Goal: Information Seeking & Learning: Learn about a topic

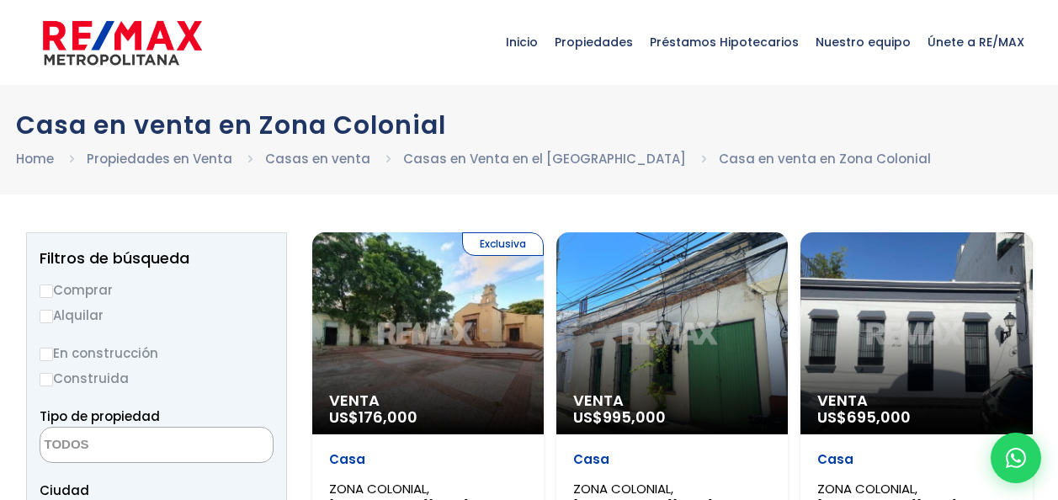
select select
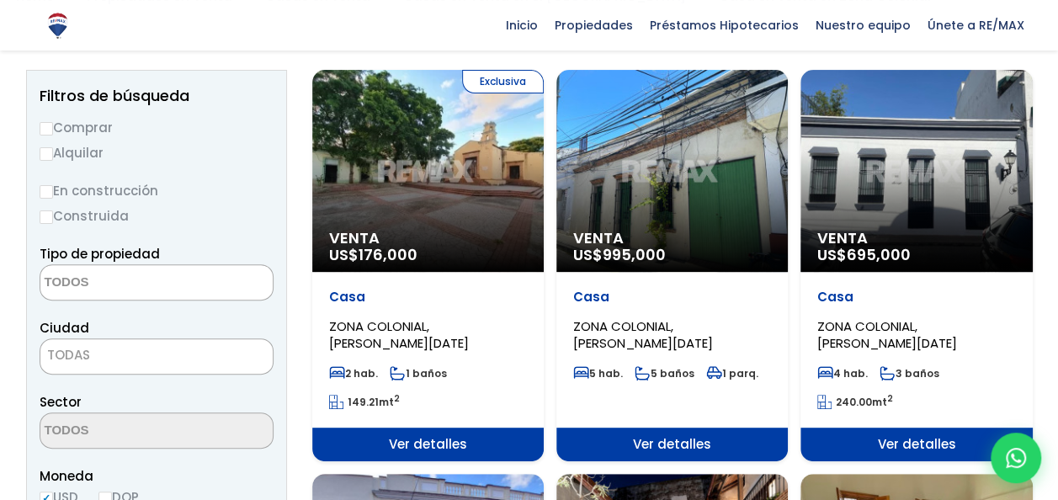
scroll to position [190, 0]
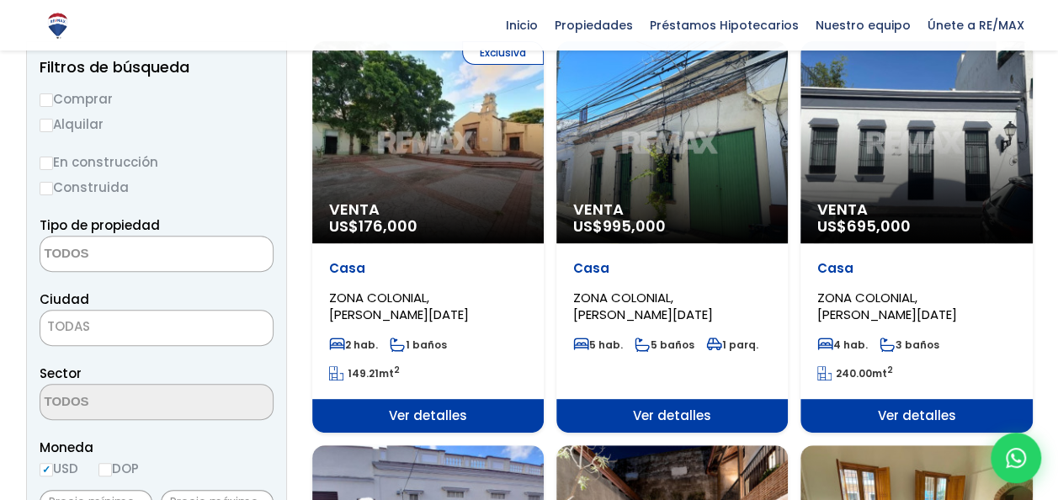
click at [466, 217] on p "Venta US$ 176,000" at bounding box center [428, 218] width 198 height 34
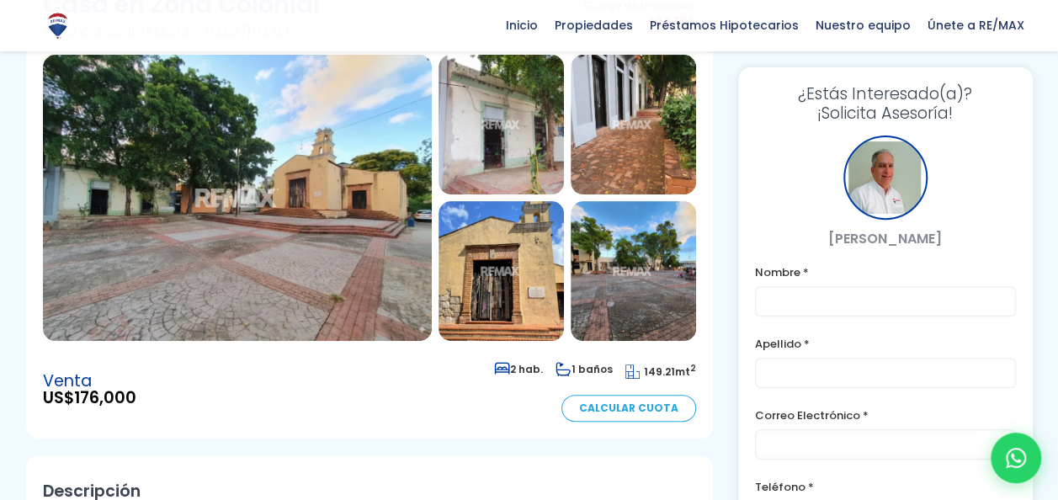
scroll to position [190, 0]
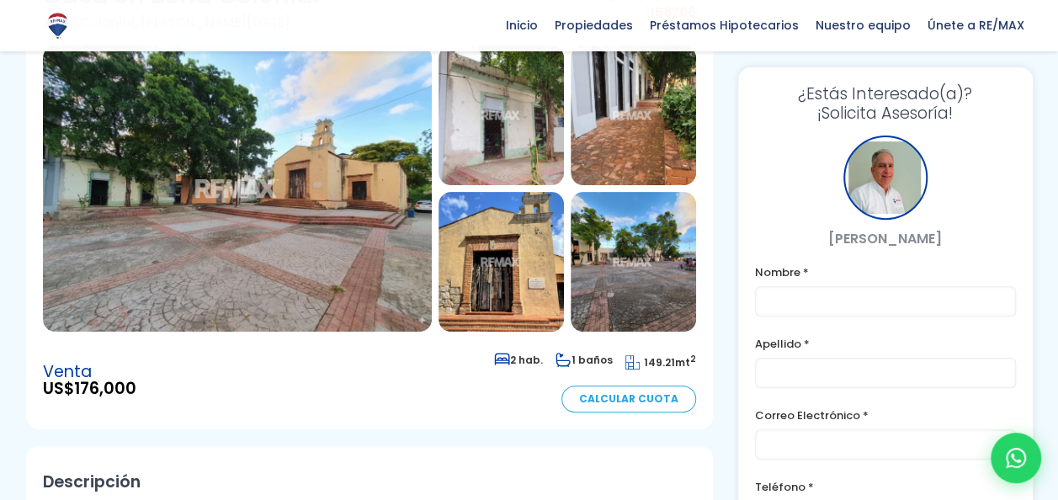
click at [329, 226] on img at bounding box center [237, 188] width 389 height 286
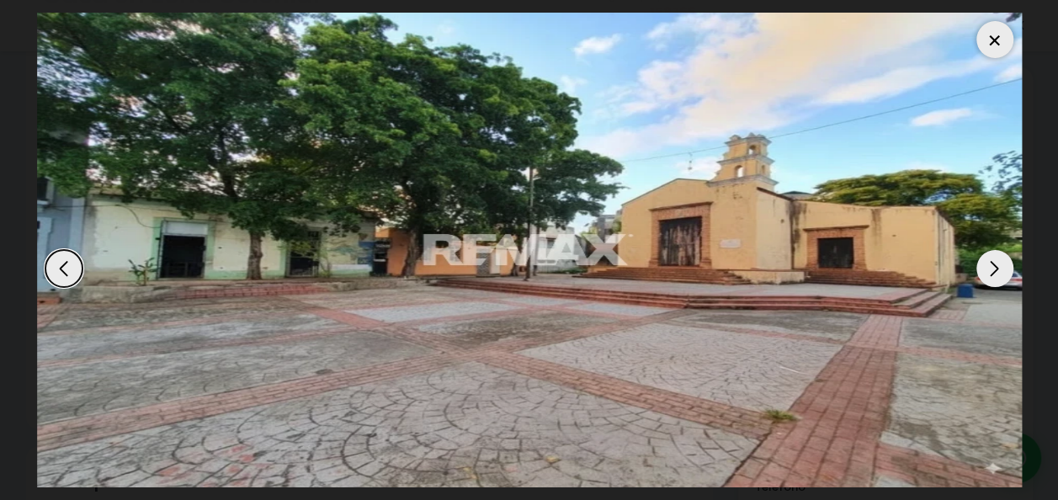
click at [997, 270] on div "Next slide" at bounding box center [994, 268] width 37 height 37
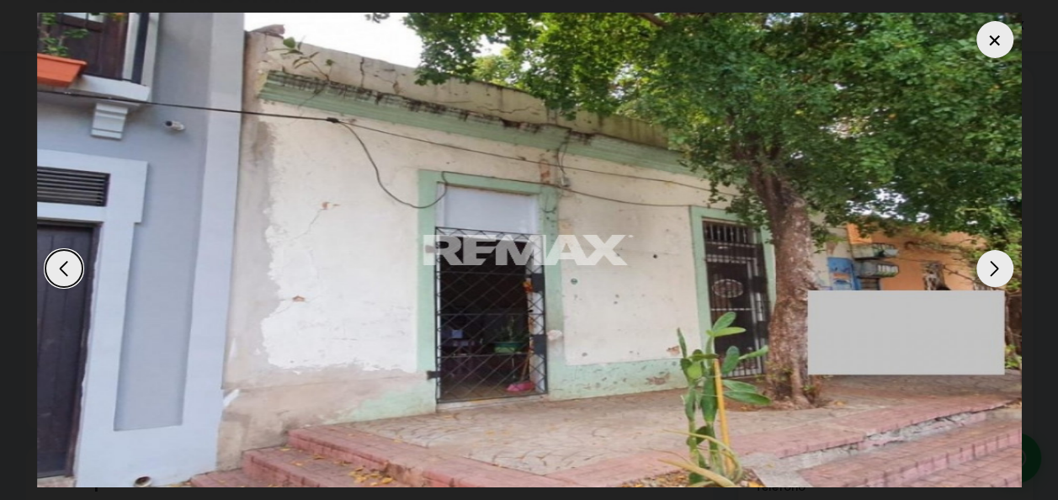
click at [997, 270] on div "Next slide" at bounding box center [994, 268] width 37 height 37
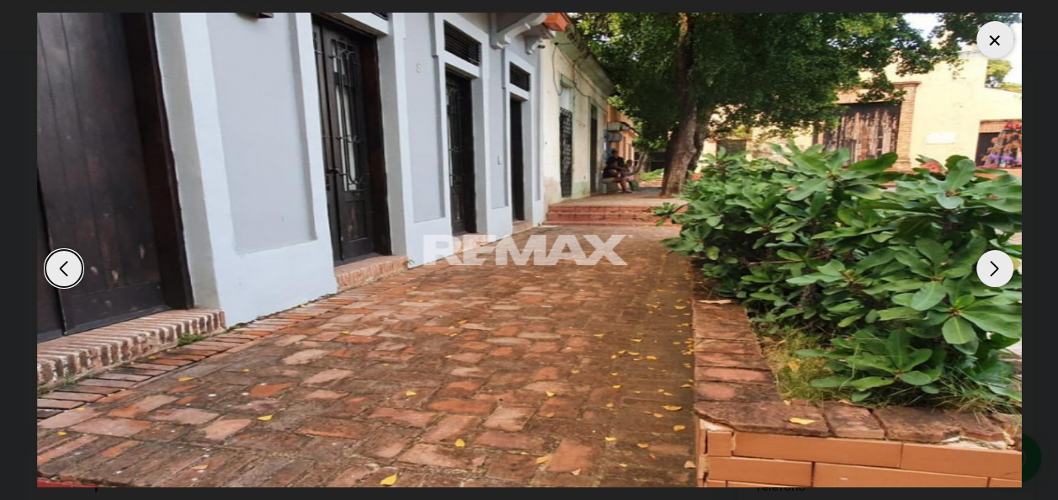
click at [997, 270] on div "Next slide" at bounding box center [994, 268] width 37 height 37
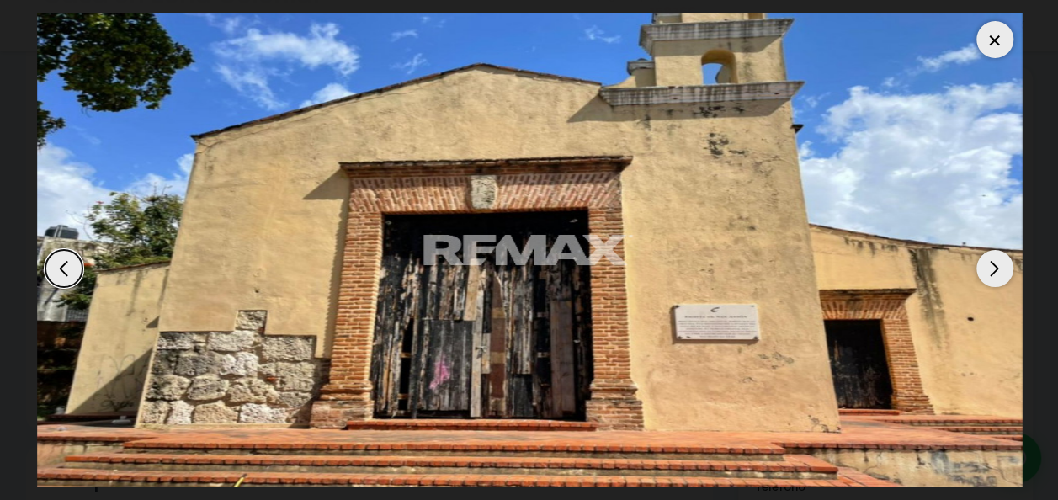
click at [997, 270] on div "Next slide" at bounding box center [994, 268] width 37 height 37
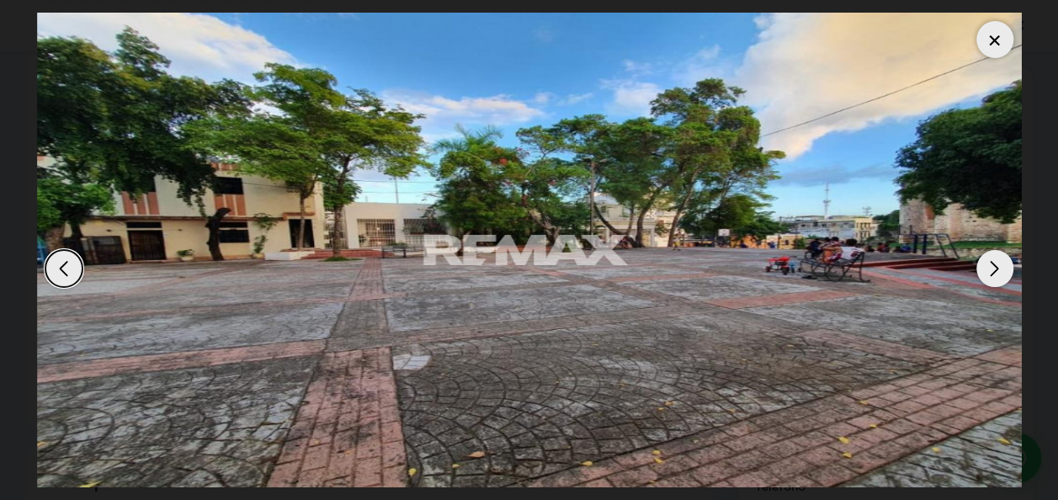
click at [997, 270] on div "Next slide" at bounding box center [994, 268] width 37 height 37
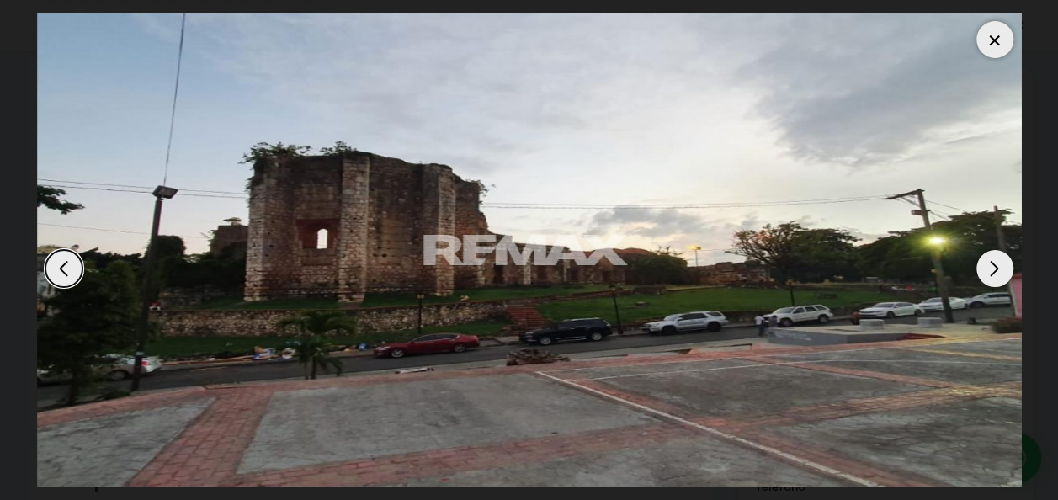
click at [997, 270] on div "Next slide" at bounding box center [994, 268] width 37 height 37
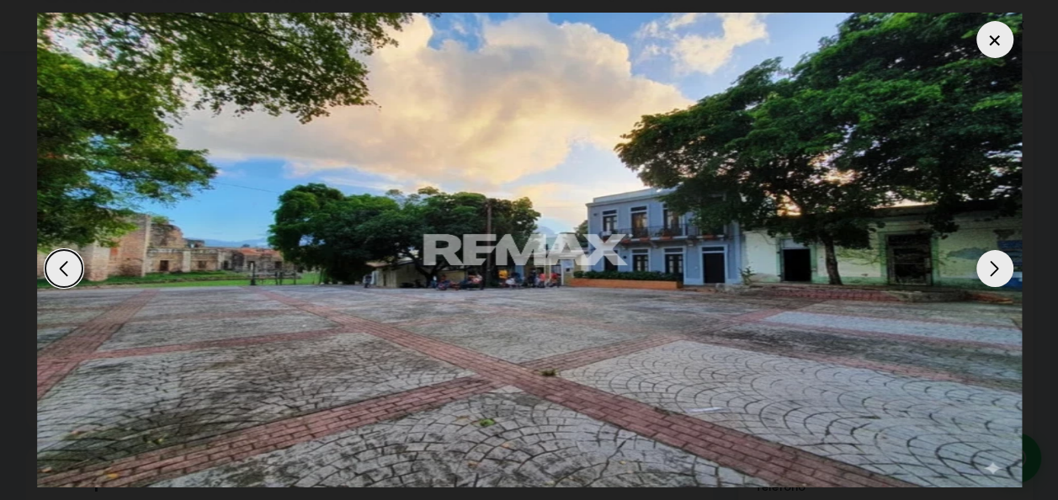
click at [997, 270] on div "Next slide" at bounding box center [994, 268] width 37 height 37
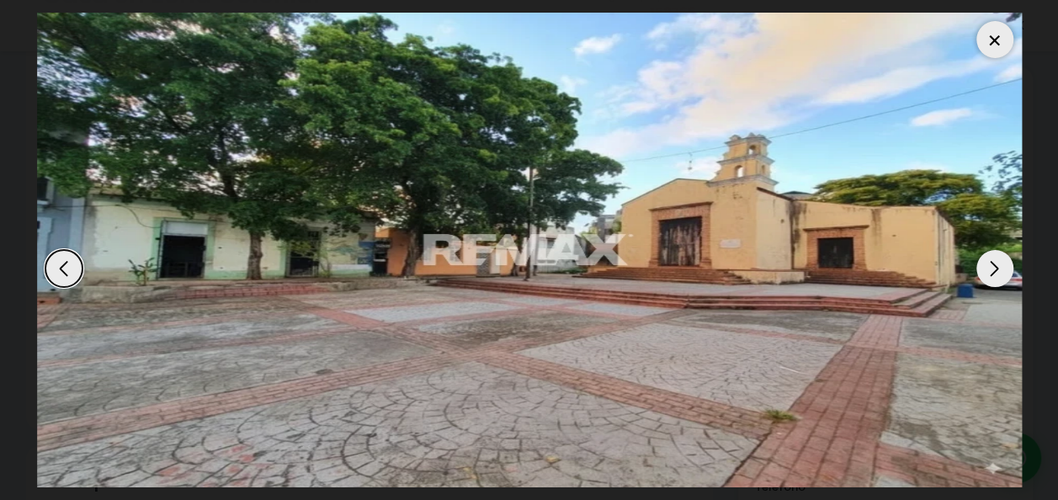
click at [997, 270] on div "Next slide" at bounding box center [994, 268] width 37 height 37
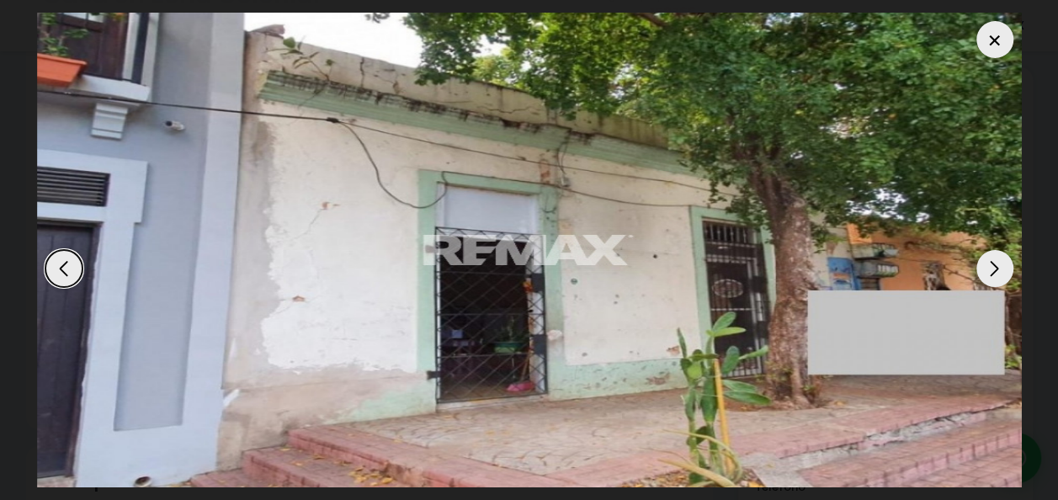
click at [997, 270] on div "Next slide" at bounding box center [994, 268] width 37 height 37
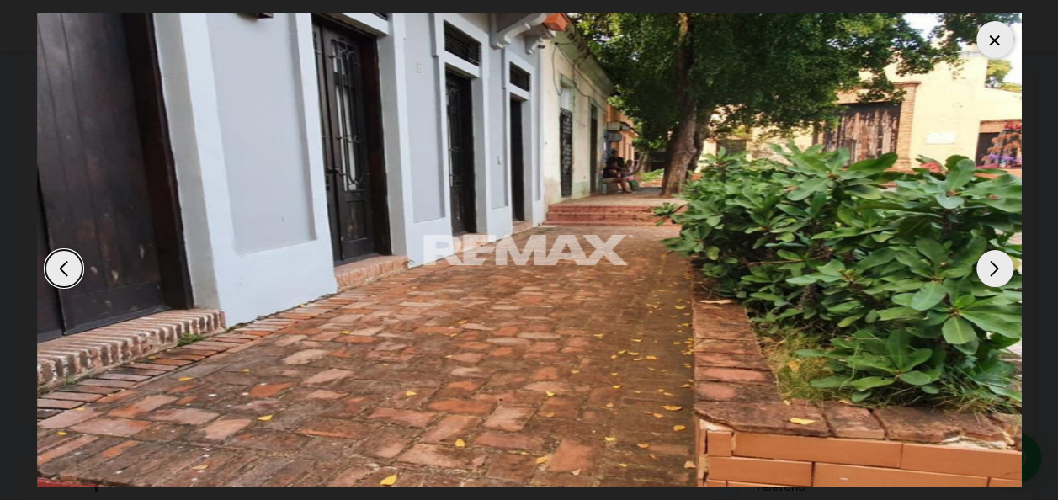
click at [997, 270] on div "Next slide" at bounding box center [994, 268] width 37 height 37
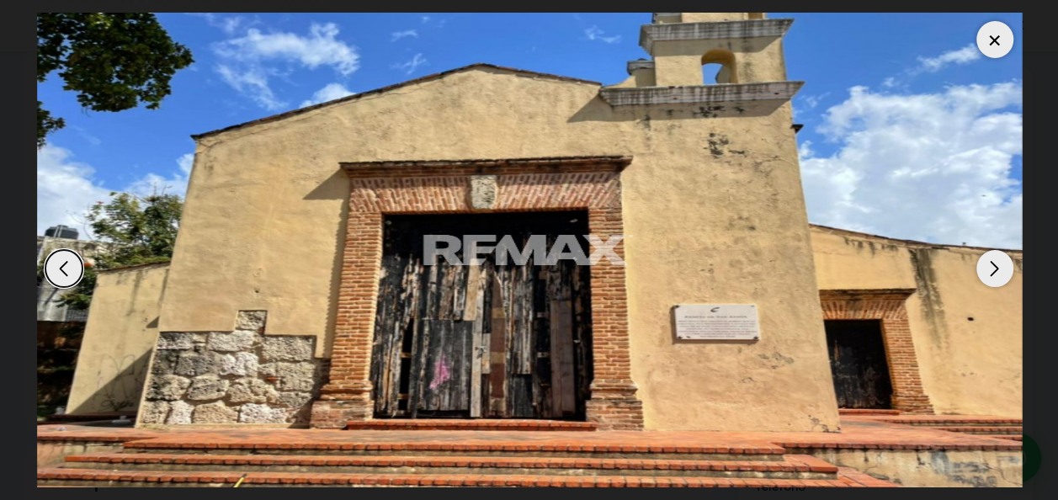
click at [997, 270] on div "Next slide" at bounding box center [994, 268] width 37 height 37
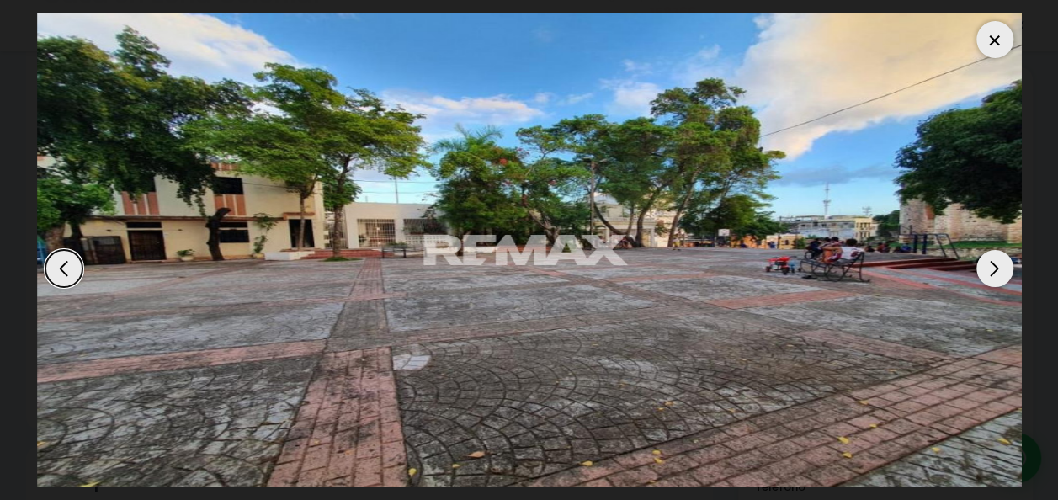
click at [997, 270] on div "Next slide" at bounding box center [994, 268] width 37 height 37
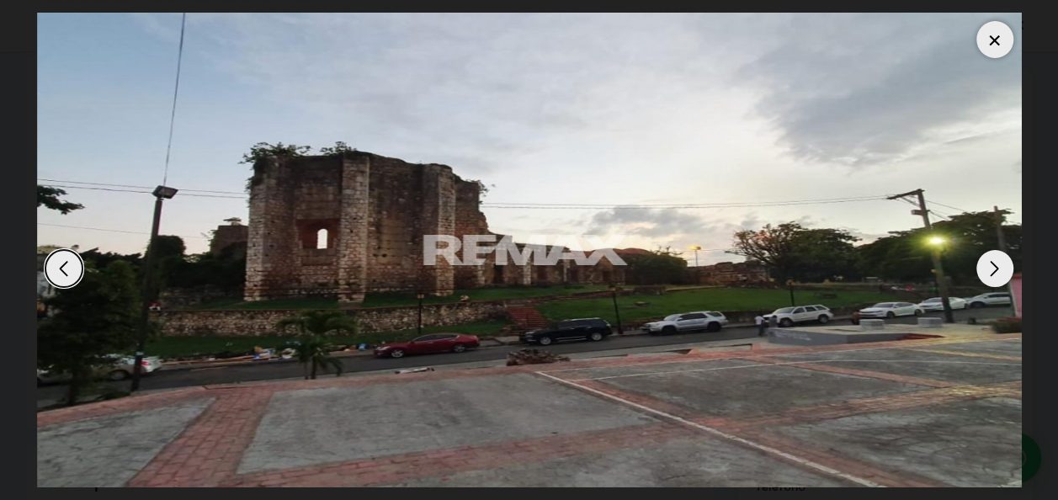
click at [997, 270] on div "Next slide" at bounding box center [994, 268] width 37 height 37
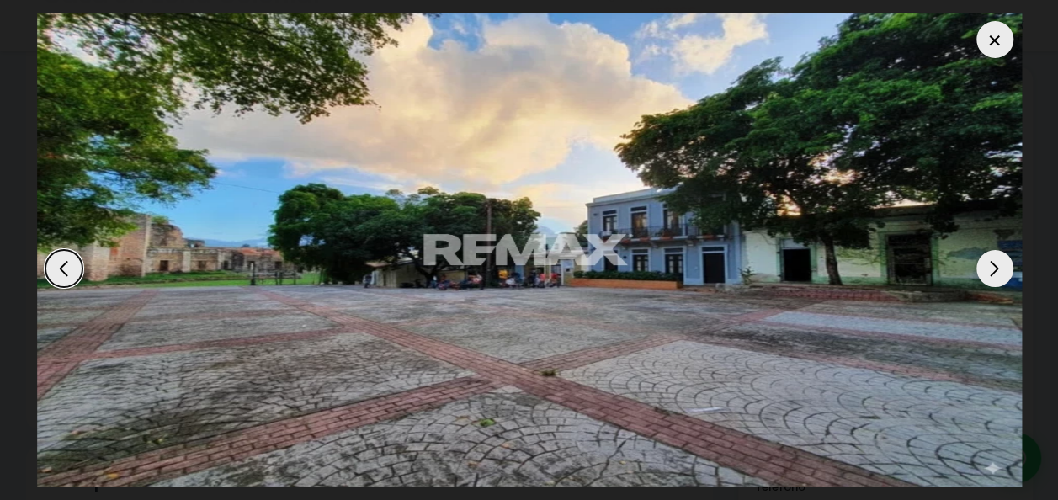
click at [64, 268] on div "Previous slide" at bounding box center [63, 268] width 37 height 37
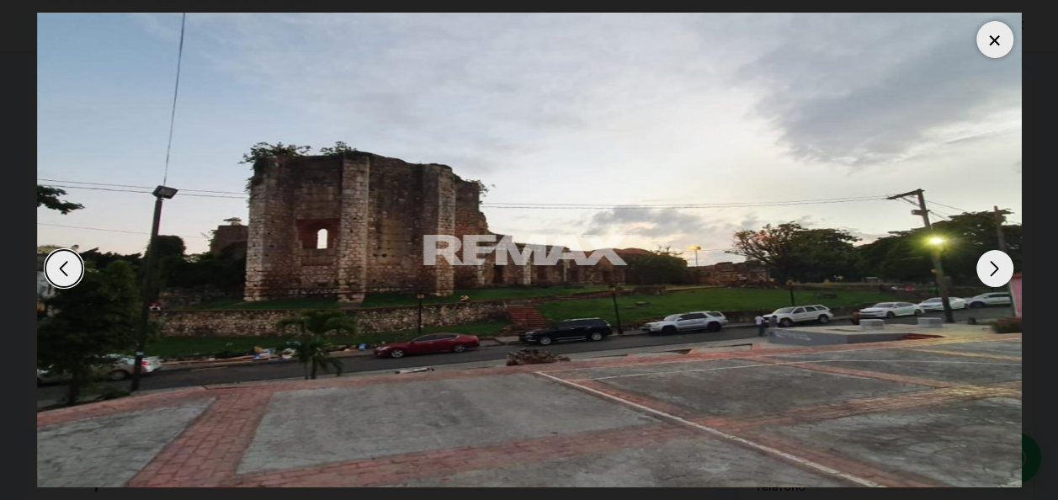
click at [995, 268] on div "Next slide" at bounding box center [994, 268] width 37 height 37
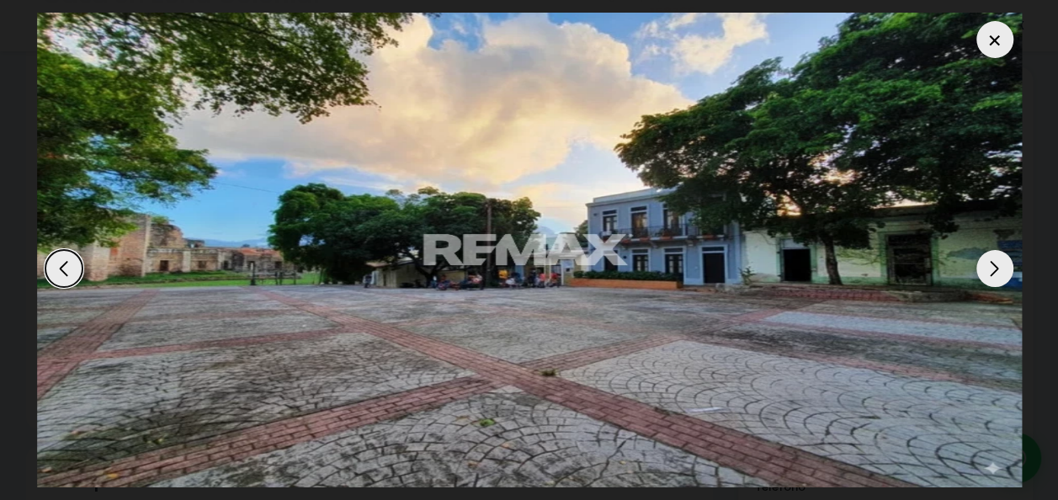
click at [995, 268] on div "Next slide" at bounding box center [994, 268] width 37 height 37
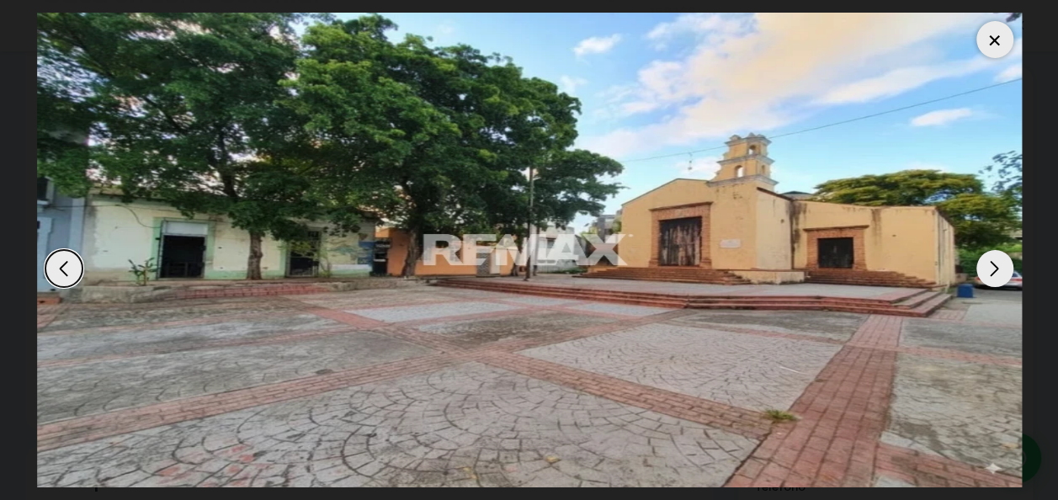
click at [995, 268] on div "Next slide" at bounding box center [994, 268] width 37 height 37
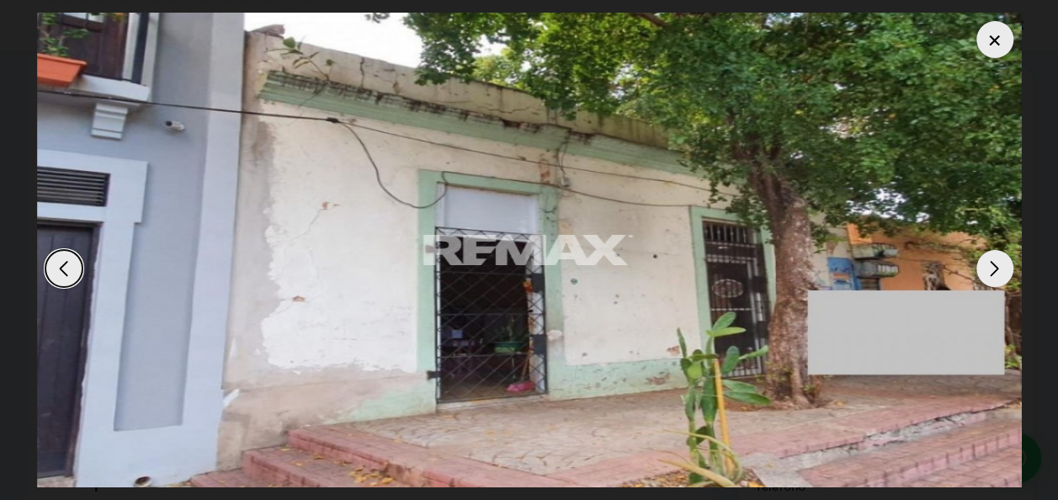
click at [993, 45] on div at bounding box center [994, 39] width 37 height 37
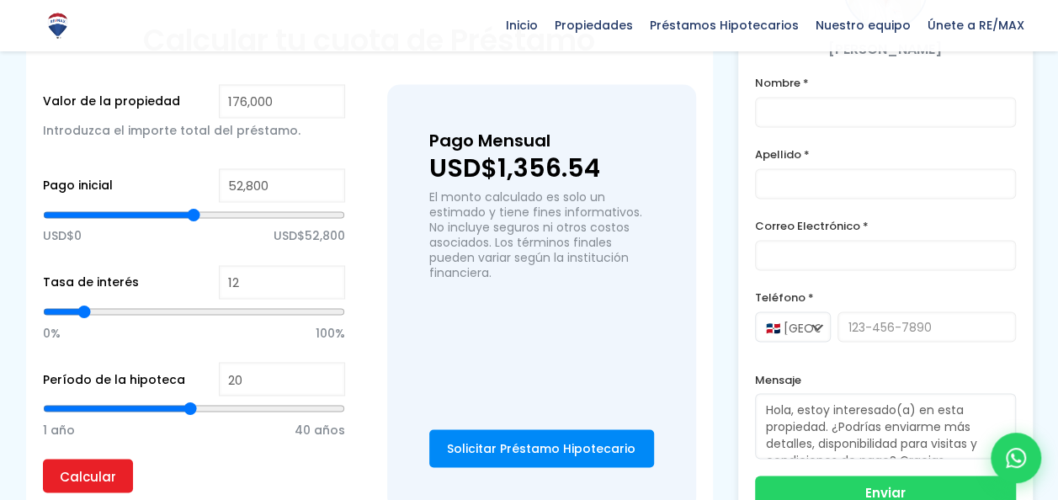
scroll to position [1289, 0]
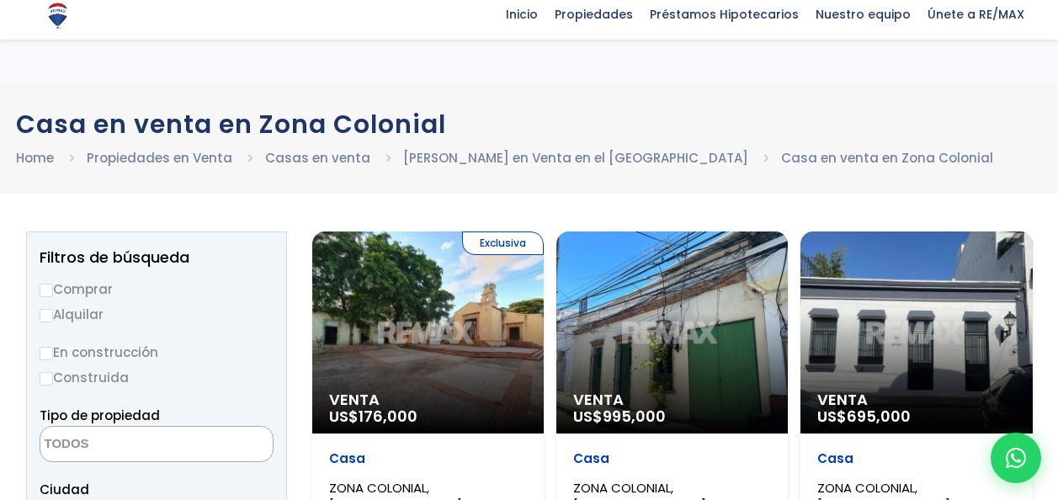
select select
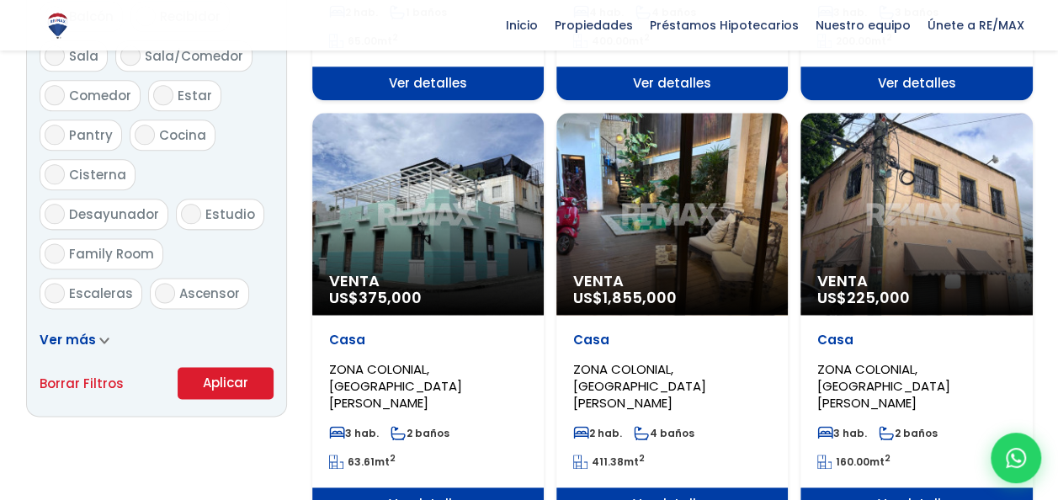
scroll to position [975, 0]
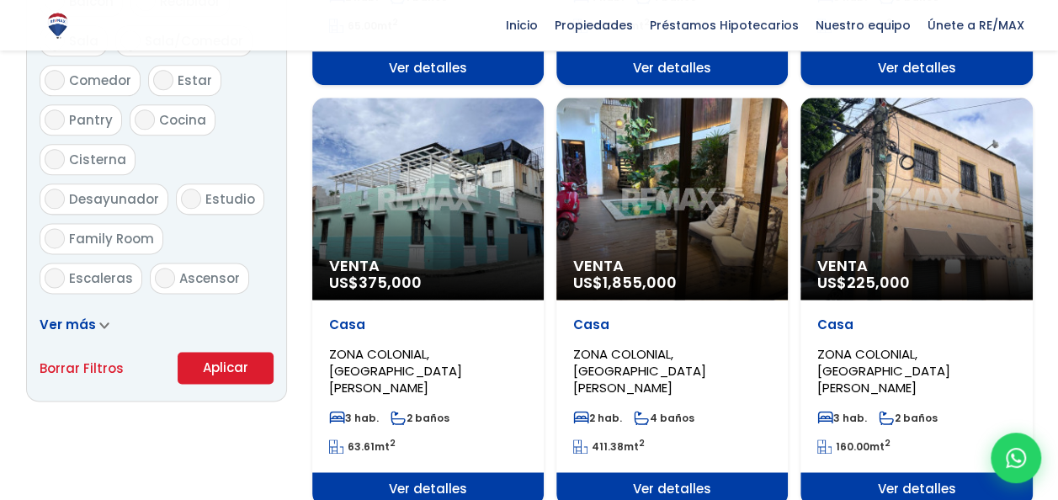
click at [855, 177] on div "Venta US$ 225,000" at bounding box center [915, 199] width 231 height 202
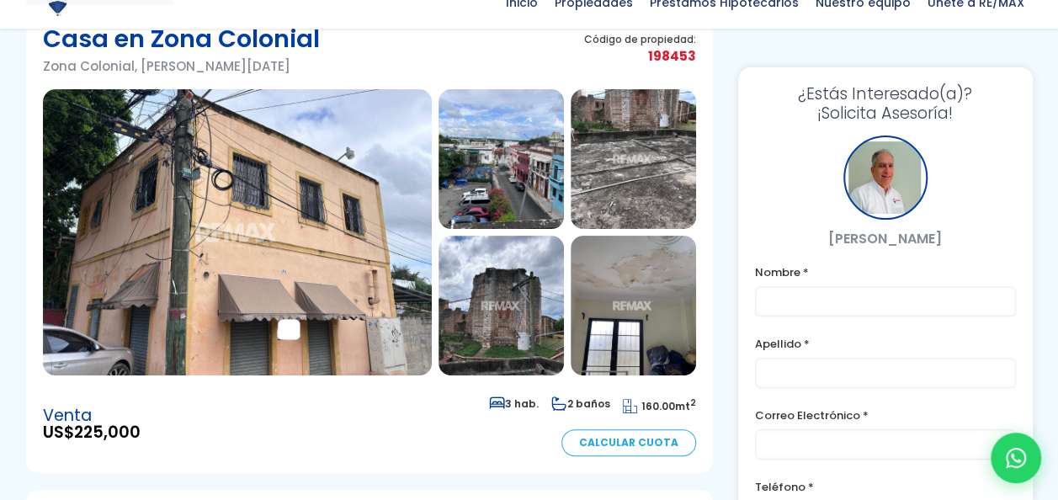
scroll to position [168, 0]
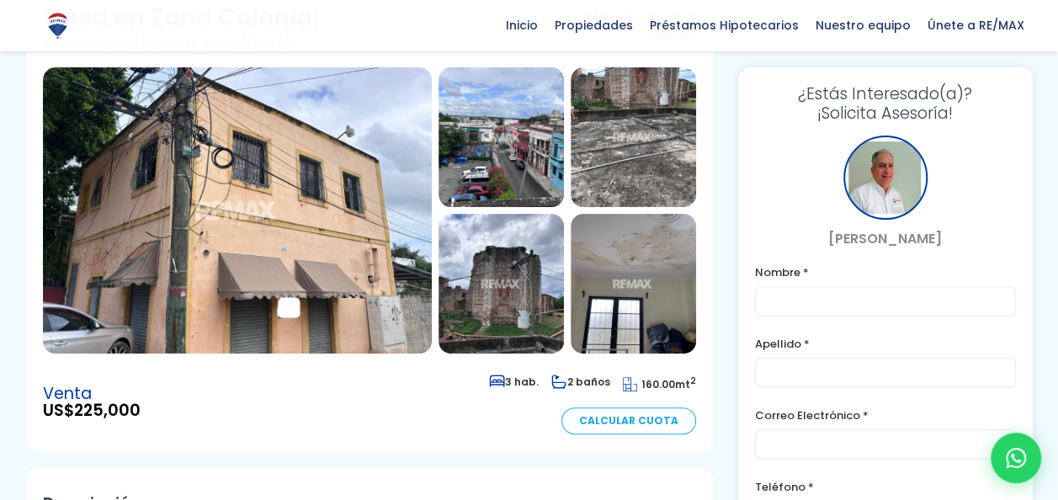
click at [360, 283] on img at bounding box center [237, 210] width 389 height 286
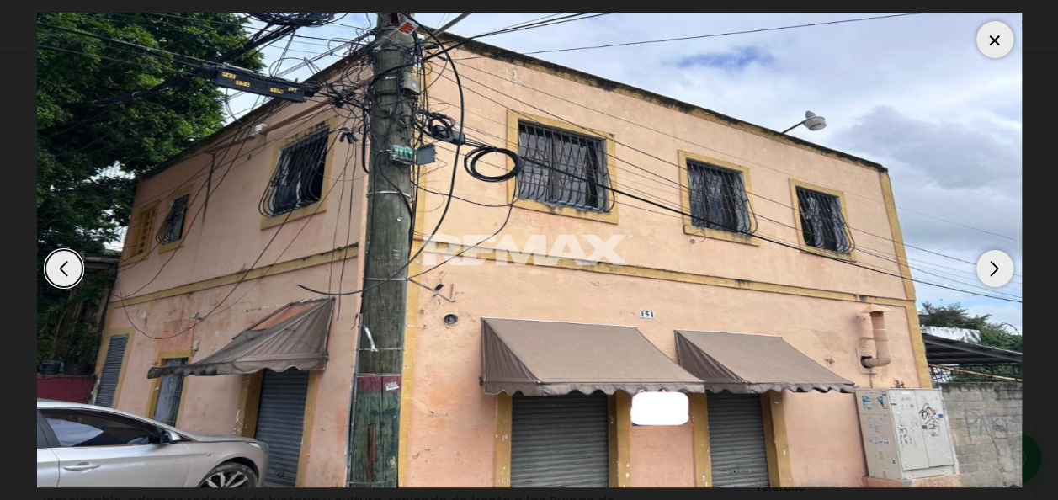
scroll to position [291, 0]
click at [990, 269] on div "Next slide" at bounding box center [994, 268] width 37 height 37
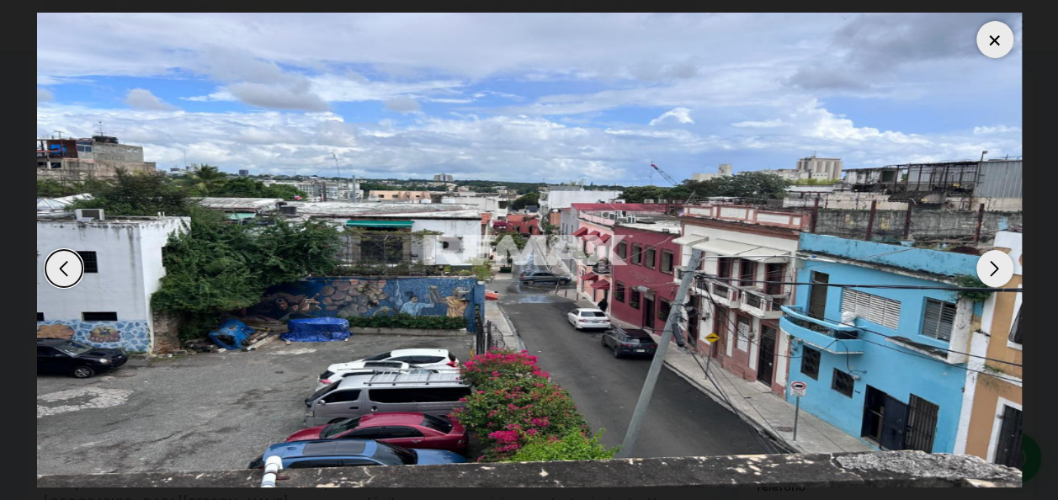
click at [990, 269] on div "Next slide" at bounding box center [994, 268] width 37 height 37
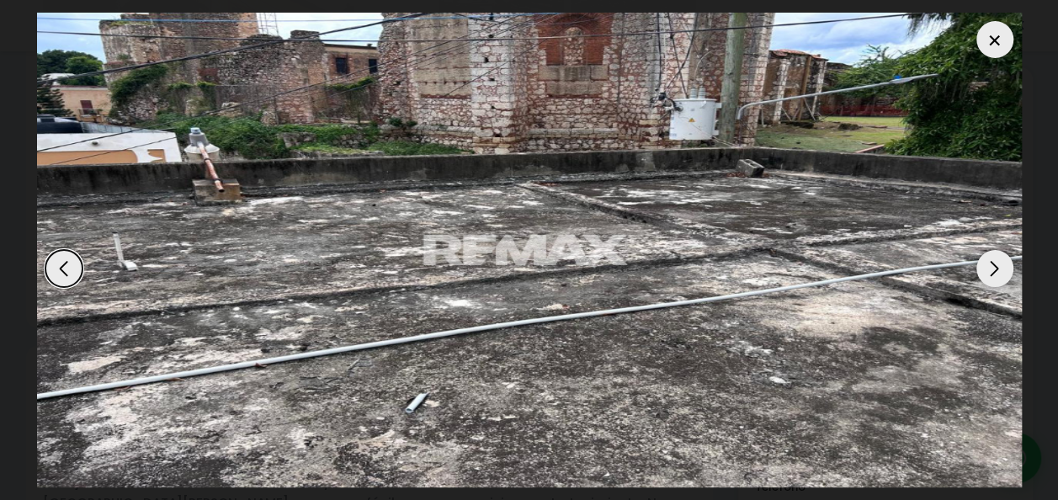
click at [990, 269] on div "Next slide" at bounding box center [994, 268] width 37 height 37
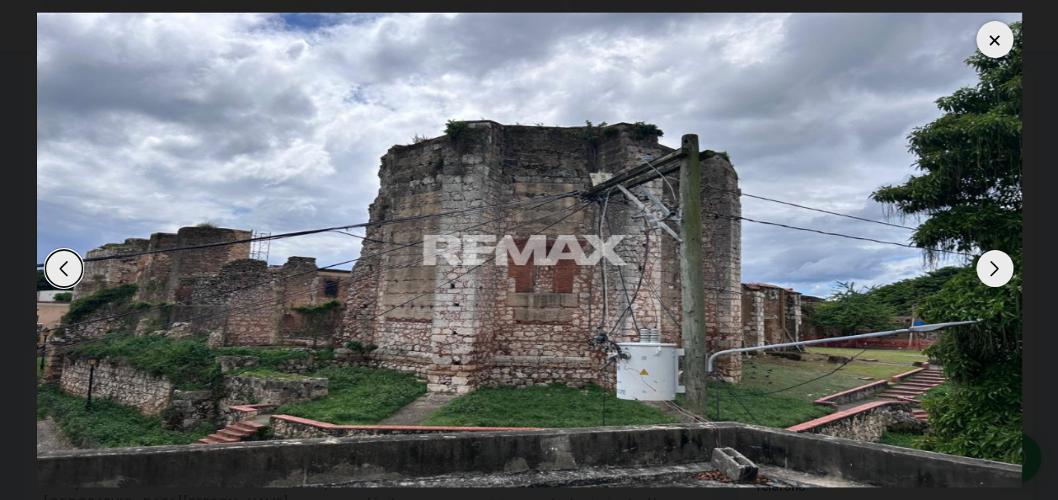
click at [990, 269] on div "Next slide" at bounding box center [994, 268] width 37 height 37
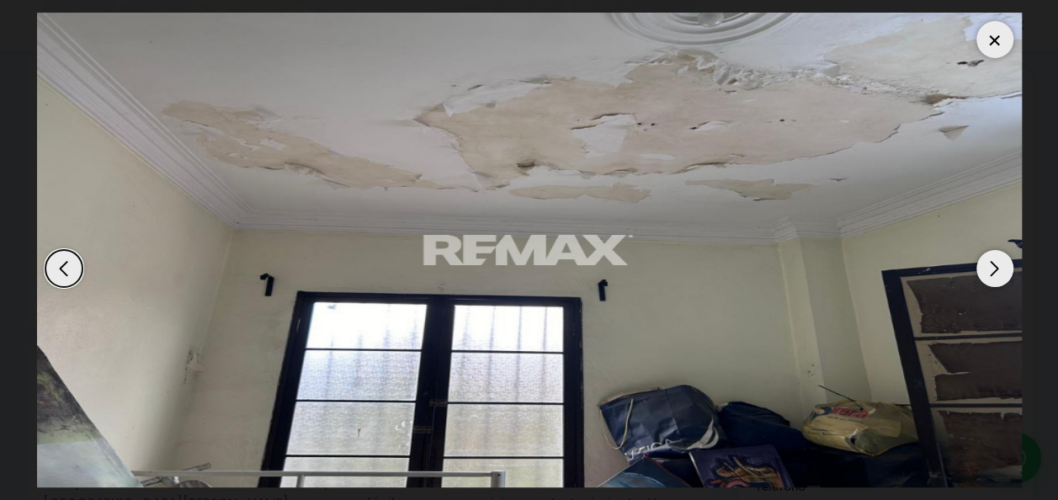
click at [990, 269] on div "Next slide" at bounding box center [994, 268] width 37 height 37
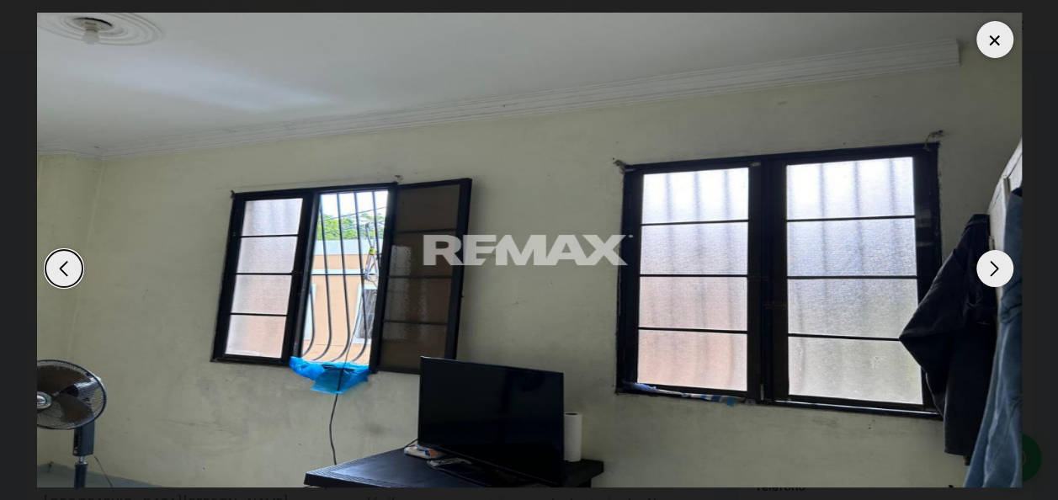
click at [990, 269] on div "Next slide" at bounding box center [994, 268] width 37 height 37
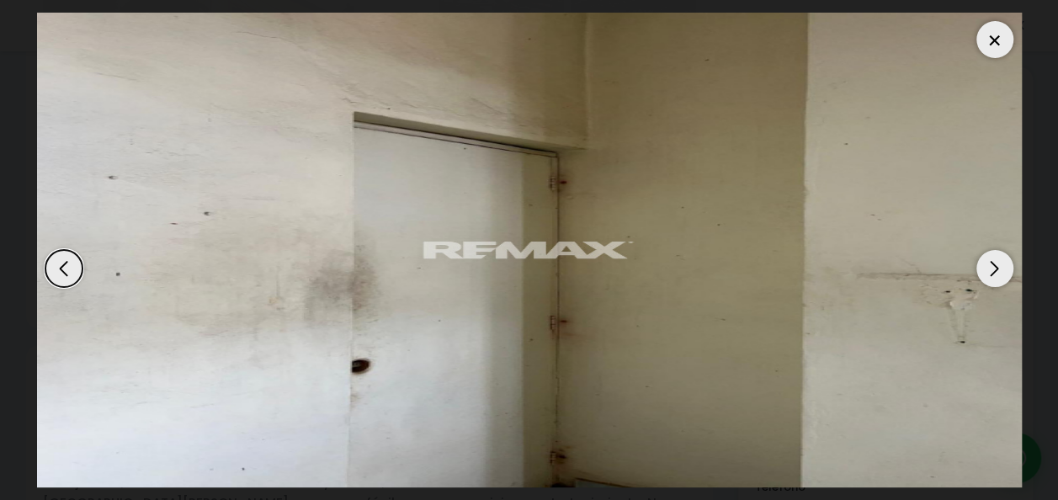
click at [990, 269] on div "Next slide" at bounding box center [994, 268] width 37 height 37
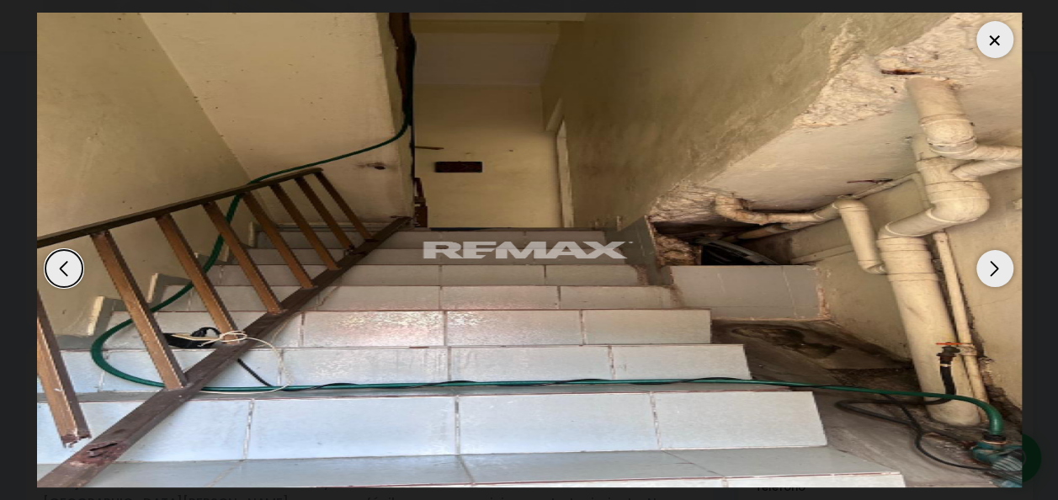
click at [990, 269] on div "Next slide" at bounding box center [994, 268] width 37 height 37
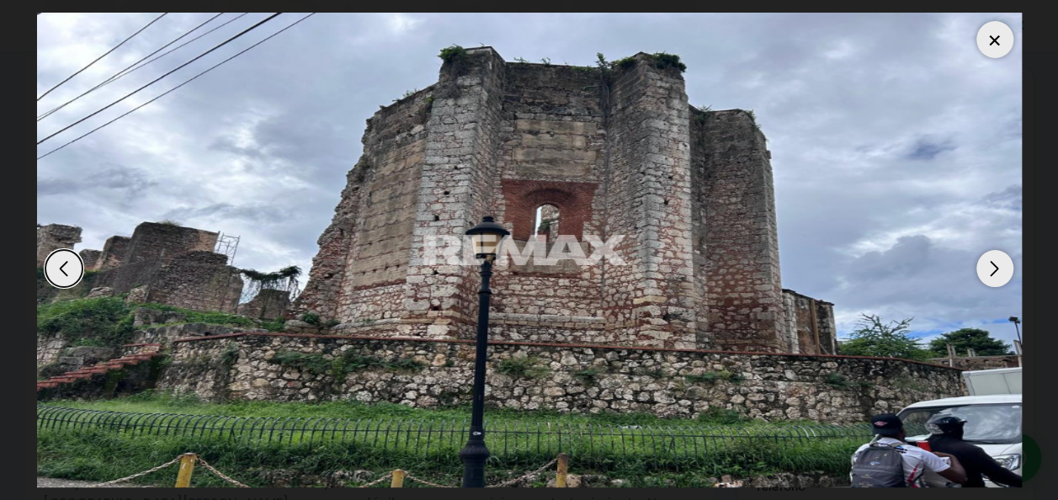
click at [990, 269] on div "Next slide" at bounding box center [994, 268] width 37 height 37
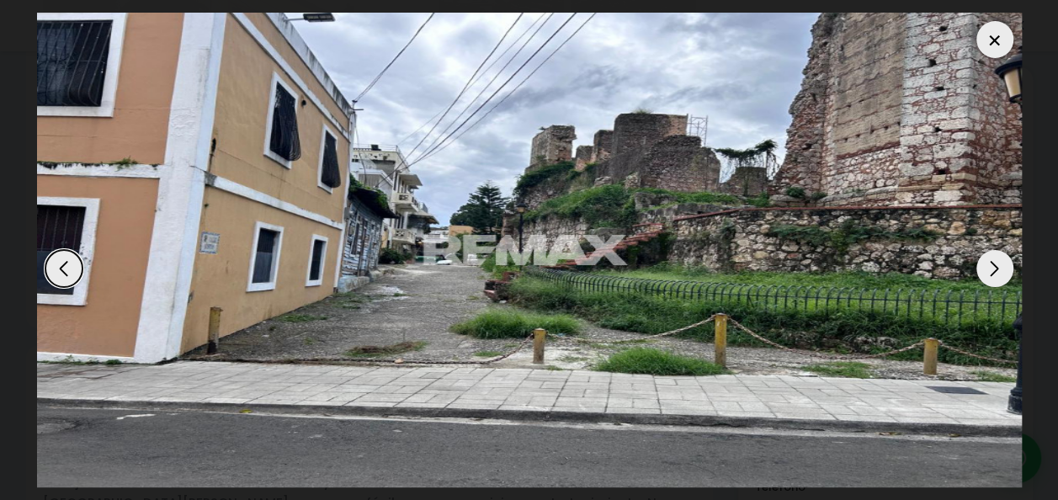
click at [990, 269] on div "Next slide" at bounding box center [994, 268] width 37 height 37
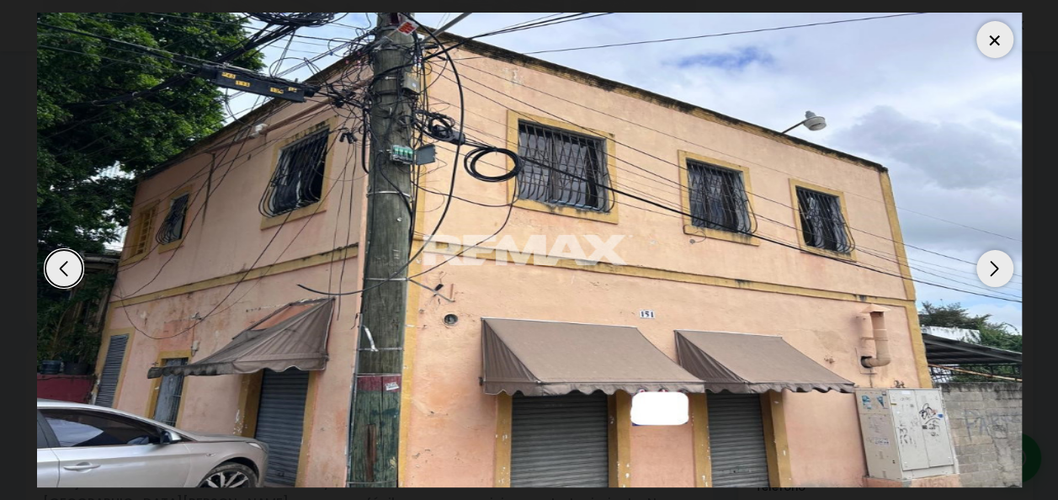
click at [65, 272] on div "Previous slide" at bounding box center [63, 268] width 37 height 37
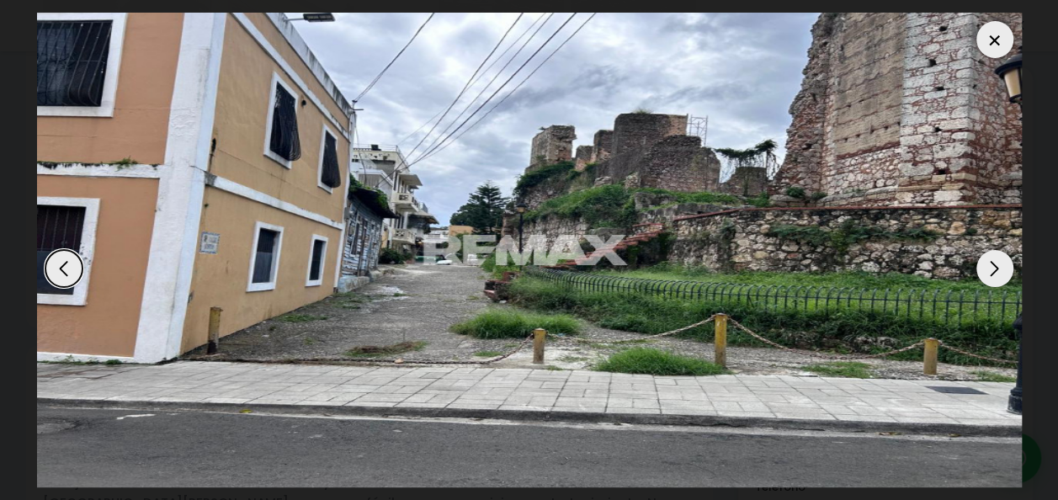
click at [995, 261] on div "Next slide" at bounding box center [994, 268] width 37 height 37
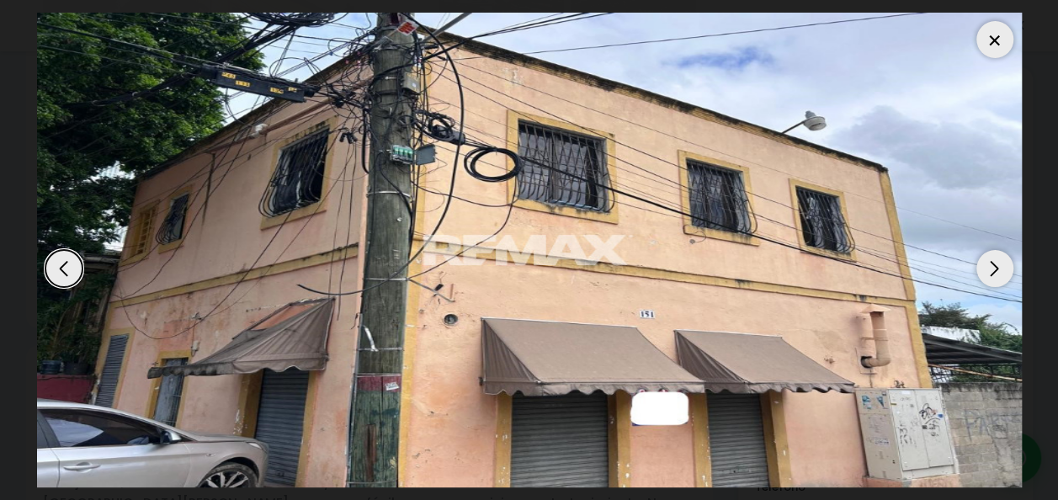
click at [995, 261] on div "Next slide" at bounding box center [994, 268] width 37 height 37
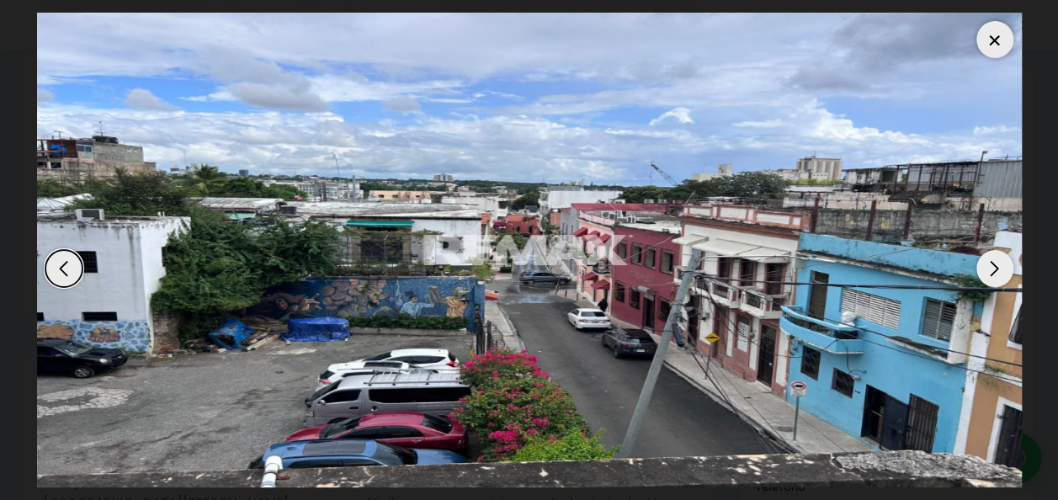
click at [995, 261] on div "Next slide" at bounding box center [994, 268] width 37 height 37
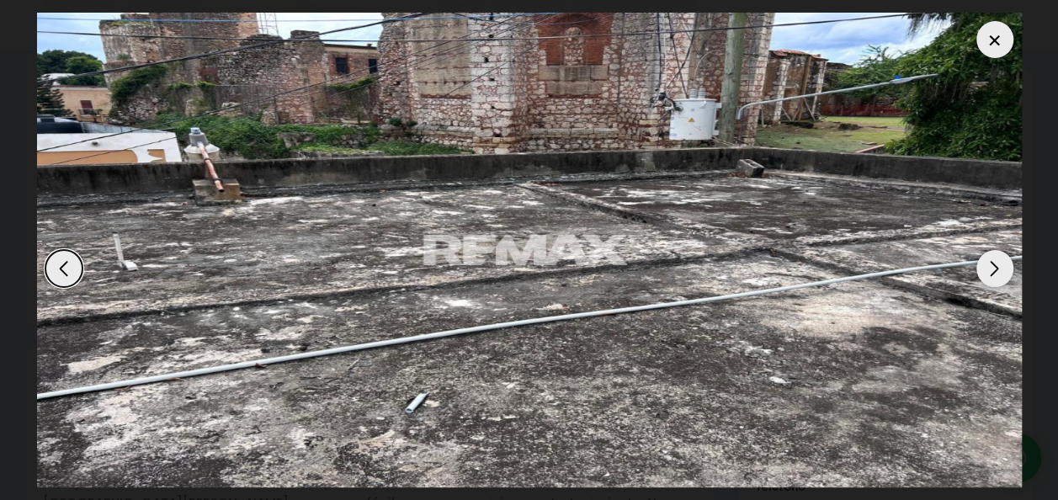
click at [990, 42] on div at bounding box center [994, 39] width 37 height 37
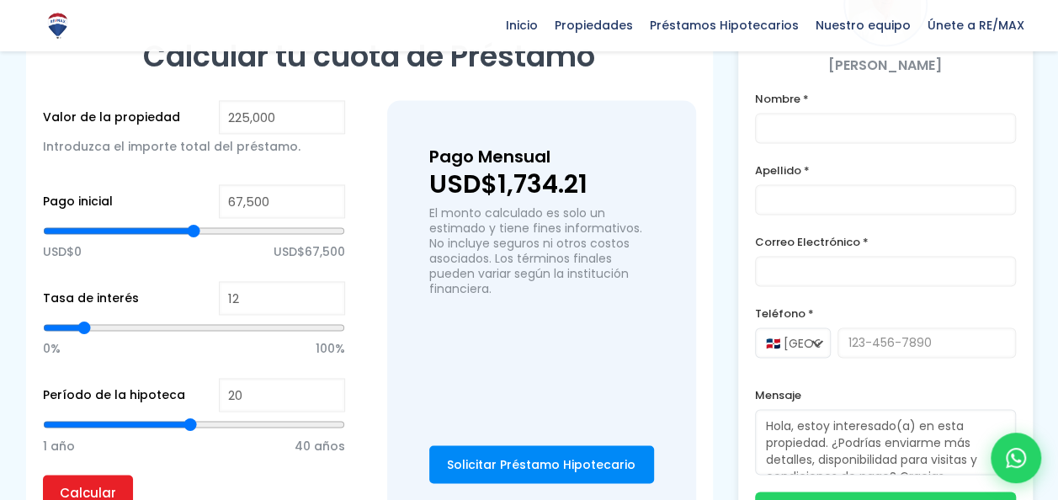
scroll to position [1188, 0]
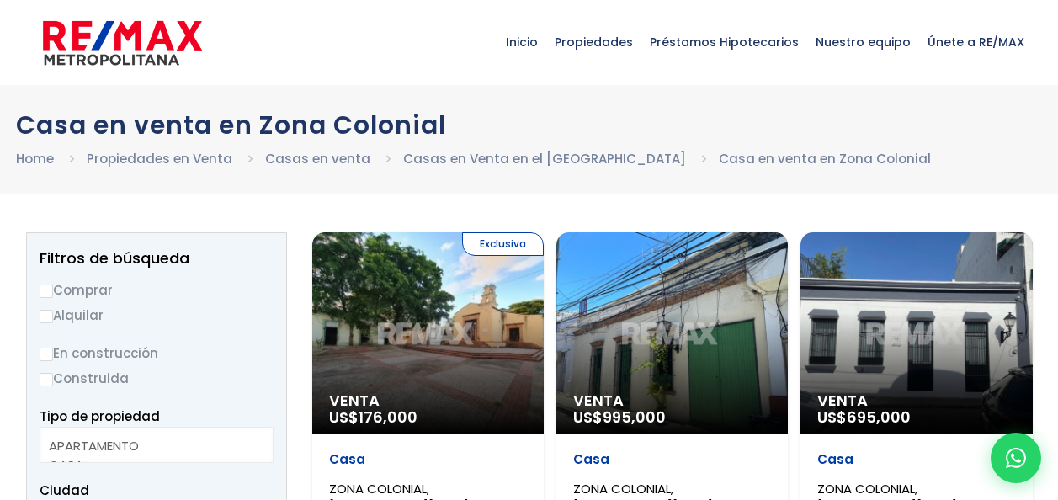
select select
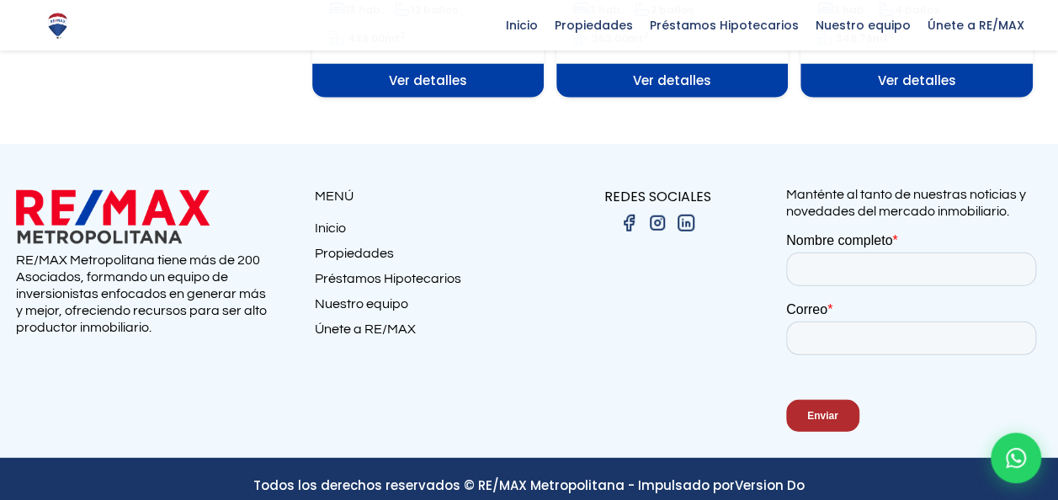
scroll to position [2159, 0]
